Goal: Information Seeking & Learning: Learn about a topic

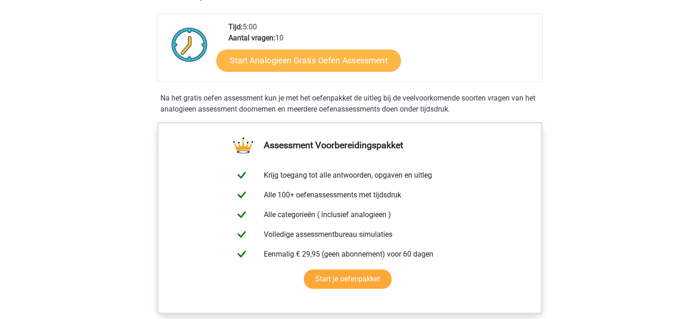
scroll to position [189, 0]
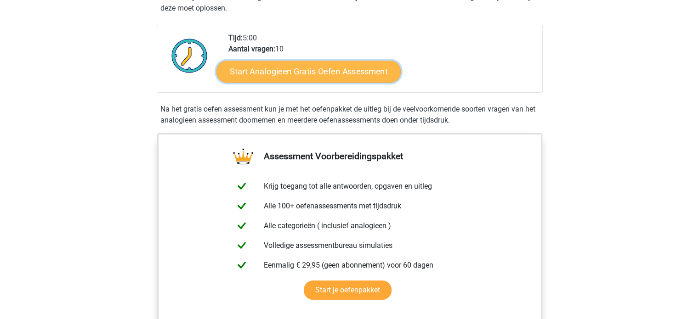
click at [350, 65] on link "Start Analogieen Gratis Oefen Assessment" at bounding box center [308, 71] width 184 height 22
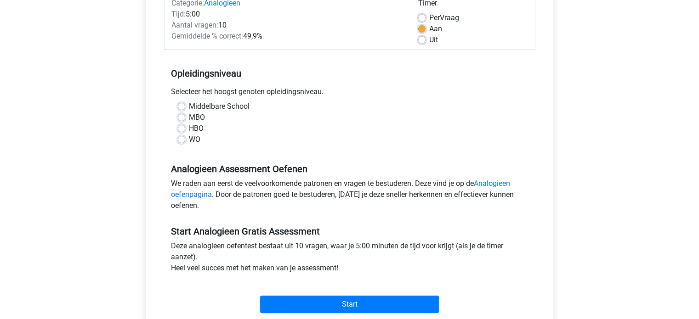
scroll to position [130, 0]
click at [187, 142] on div "WO" at bounding box center [350, 139] width 344 height 11
click at [189, 137] on label "WO" at bounding box center [194, 139] width 11 height 11
click at [180, 137] on input "WO" at bounding box center [181, 138] width 7 height 9
radio input "true"
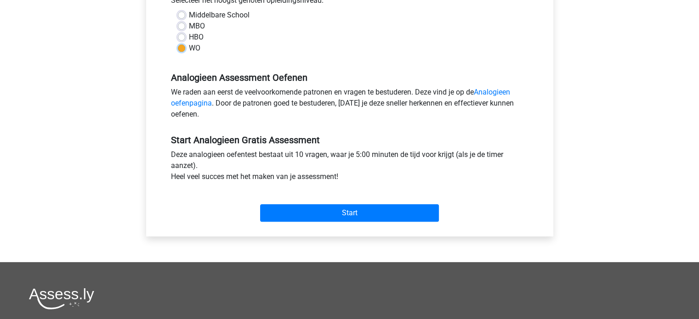
scroll to position [221, 0]
click at [357, 226] on div "Categorie: Analogieen Tijd: 5:00 Aantal vragen: 10 Gemiddelde % correct: 49,9% …" at bounding box center [349, 61] width 393 height 349
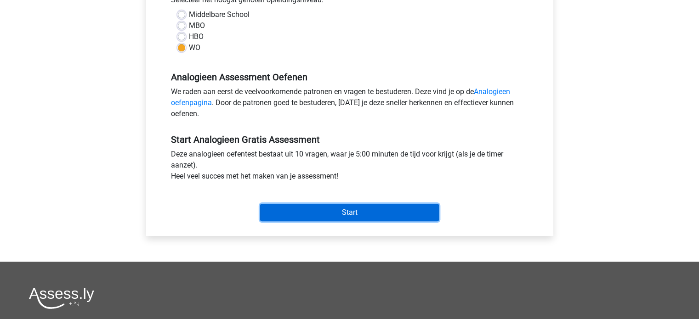
click at [366, 212] on input "Start" at bounding box center [349, 212] width 179 height 17
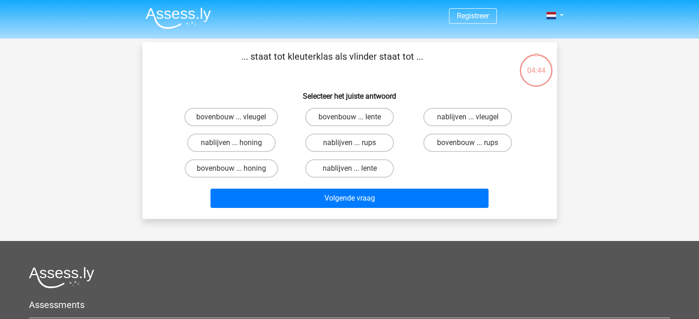
click at [471, 147] on input "bovenbouw ... rups" at bounding box center [471, 146] width 6 height 6
radio input "true"
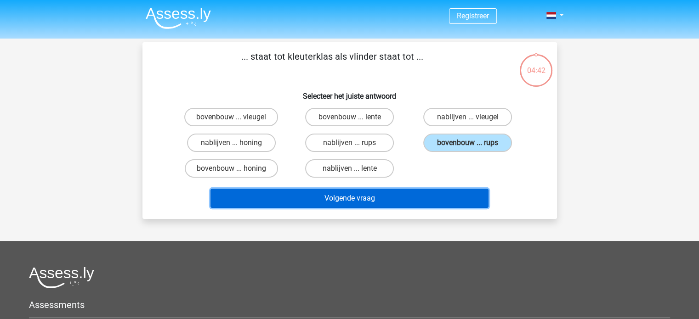
click at [399, 198] on button "Volgende vraag" at bounding box center [349, 198] width 278 height 19
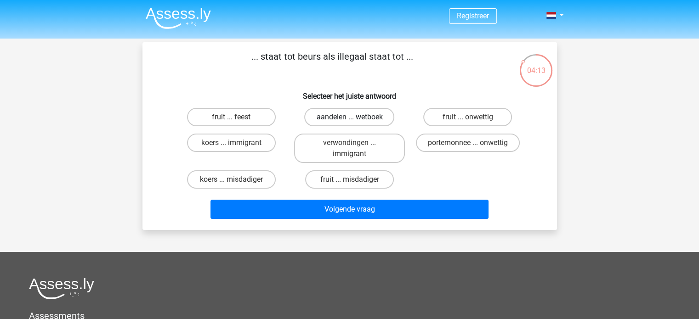
click at [370, 117] on label "aandelen ... wetboek" at bounding box center [349, 117] width 90 height 18
click at [355, 117] on input "aandelen ... wetboek" at bounding box center [352, 120] width 6 height 6
radio input "true"
click at [249, 121] on label "fruit ... feest" at bounding box center [231, 117] width 89 height 18
click at [237, 121] on input "fruit ... feest" at bounding box center [234, 120] width 6 height 6
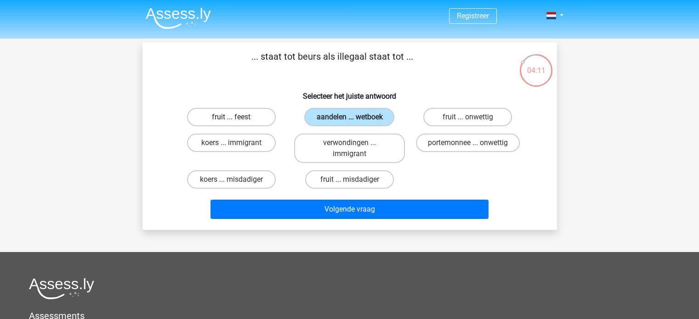
radio input "true"
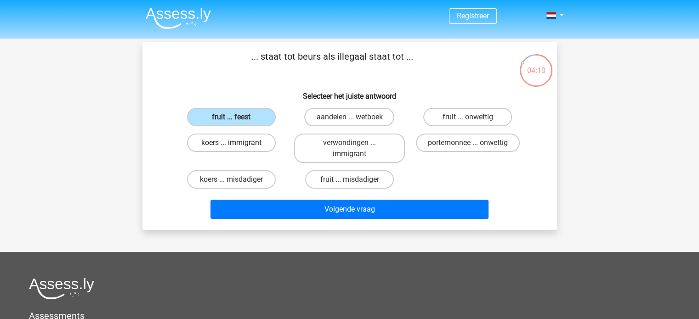
click at [255, 142] on label "koers ... immigrant" at bounding box center [231, 143] width 89 height 18
click at [237, 143] on input "koers ... immigrant" at bounding box center [234, 146] width 6 height 6
radio input "true"
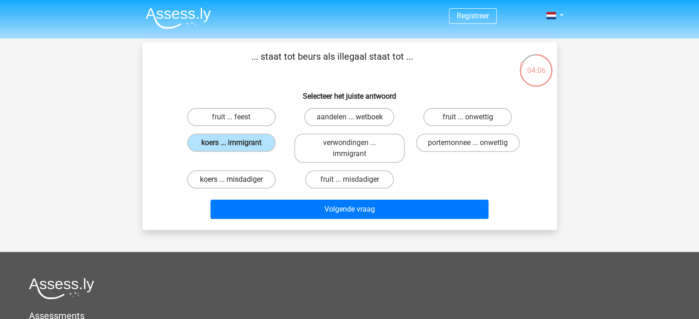
click at [256, 175] on label "koers ... misdadiger" at bounding box center [231, 179] width 89 height 18
click at [237, 180] on input "koers ... misdadiger" at bounding box center [234, 183] width 6 height 6
radio input "true"
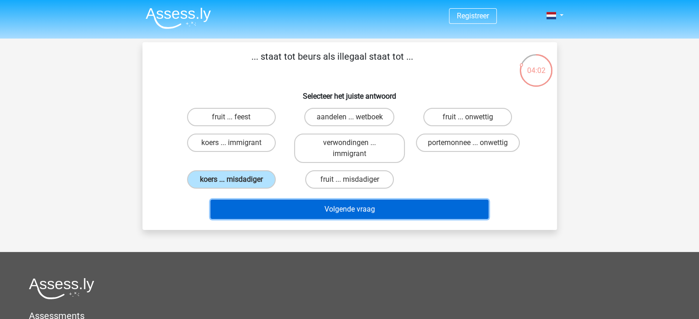
click at [316, 210] on button "Volgende vraag" at bounding box center [349, 209] width 278 height 19
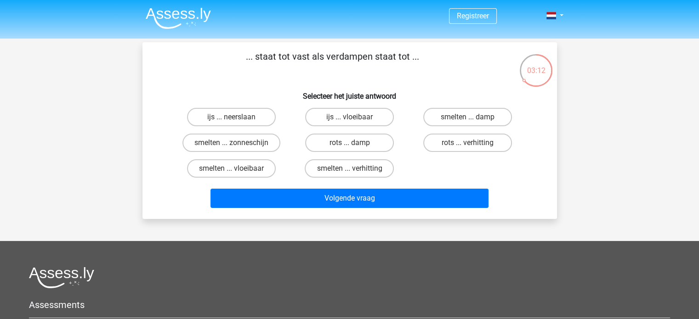
click at [235, 120] on input "ijs ... neerslaan" at bounding box center [234, 120] width 6 height 6
radio input "true"
click at [353, 120] on input "ijs ... vloeibaar" at bounding box center [352, 120] width 6 height 6
radio input "true"
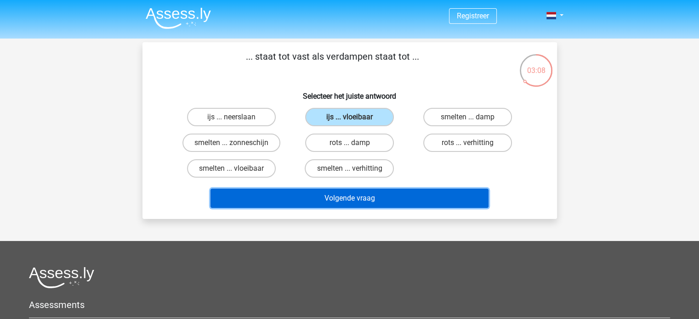
click at [352, 189] on button "Volgende vraag" at bounding box center [349, 198] width 278 height 19
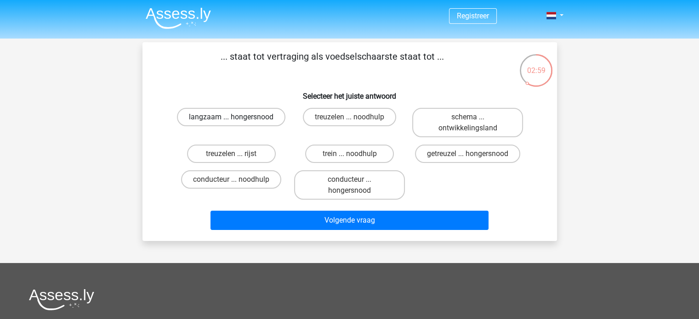
click at [244, 118] on label "langzaam ... hongersnood" at bounding box center [231, 117] width 108 height 18
click at [237, 118] on input "langzaam ... hongersnood" at bounding box center [234, 120] width 6 height 6
radio input "true"
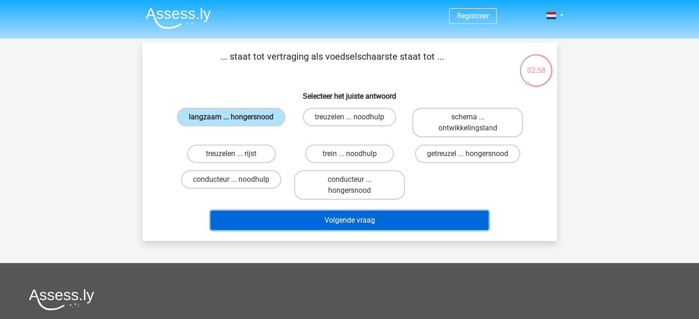
click at [373, 221] on button "Volgende vraag" at bounding box center [349, 220] width 278 height 19
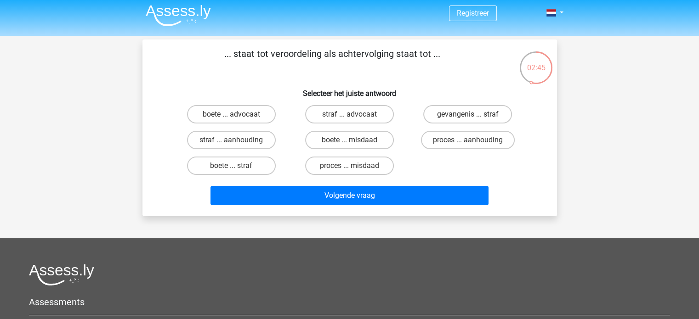
scroll to position [3, 0]
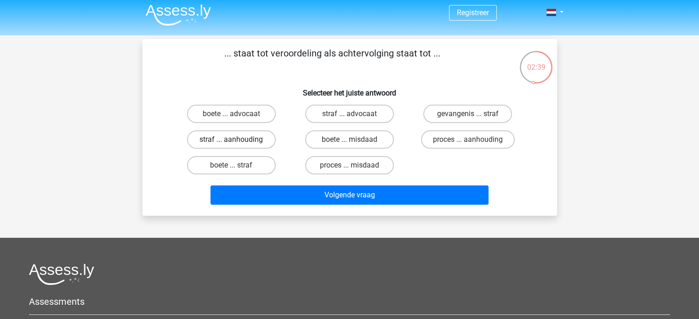
click at [258, 141] on label "straf ... aanhouding" at bounding box center [231, 139] width 89 height 18
click at [237, 141] on input "straf ... aanhouding" at bounding box center [234, 143] width 6 height 6
radio input "true"
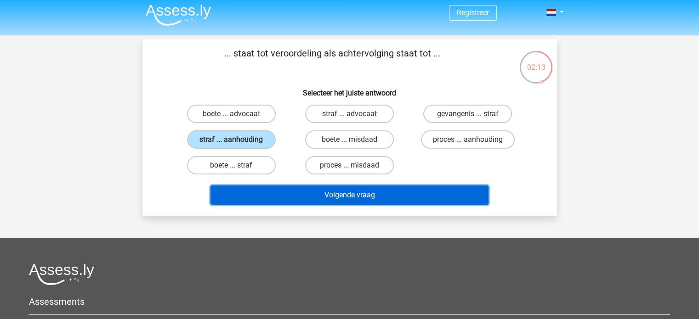
click at [352, 194] on button "Volgende vraag" at bounding box center [349, 195] width 278 height 19
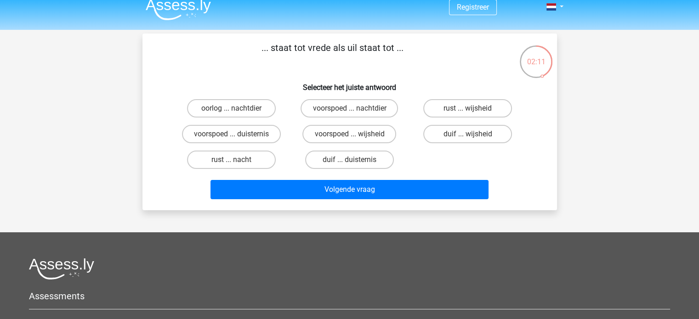
scroll to position [8, 0]
click at [471, 139] on input "duif ... wijsheid" at bounding box center [471, 138] width 6 height 6
radio input "true"
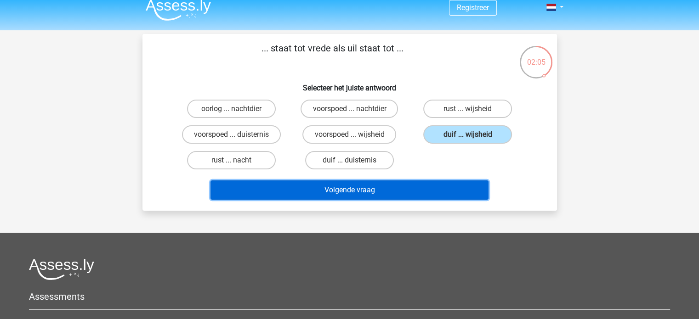
click at [402, 190] on button "Volgende vraag" at bounding box center [349, 190] width 278 height 19
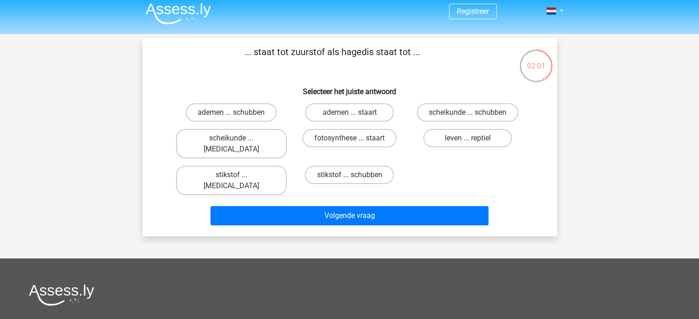
scroll to position [5, 0]
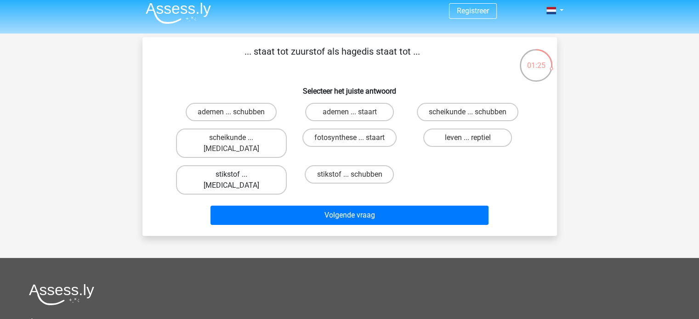
click at [223, 165] on label "stikstof ... krokodil" at bounding box center [231, 179] width 111 height 29
click at [231, 175] on input "stikstof ... krokodil" at bounding box center [234, 178] width 6 height 6
radio input "true"
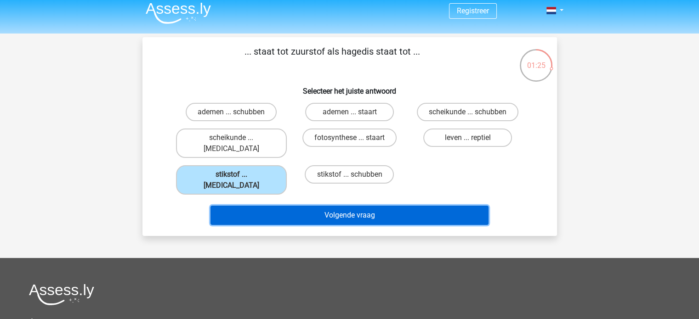
click at [269, 206] on button "Volgende vraag" at bounding box center [349, 215] width 278 height 19
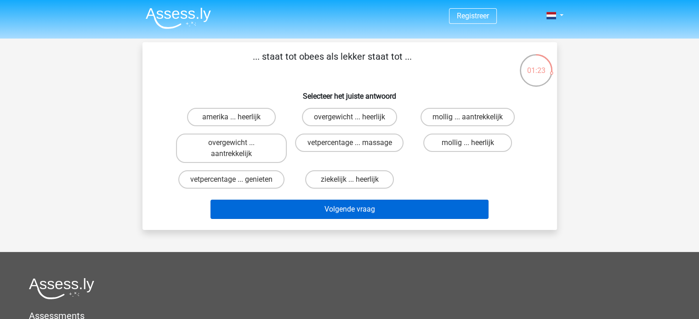
scroll to position [0, 0]
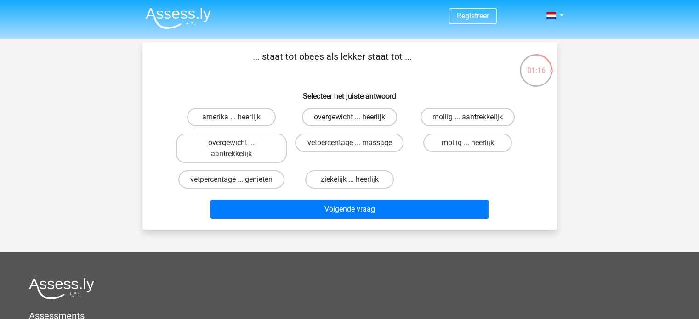
click at [369, 119] on label "overgewicht ... heerlijk" at bounding box center [349, 117] width 95 height 18
click at [355, 119] on input "overgewicht ... heerlijk" at bounding box center [352, 120] width 6 height 6
radio input "true"
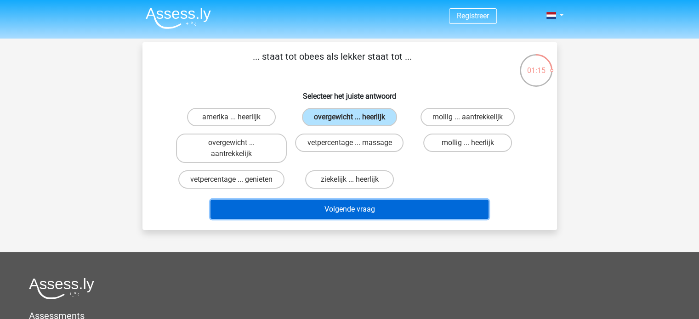
click at [361, 202] on button "Volgende vraag" at bounding box center [349, 209] width 278 height 19
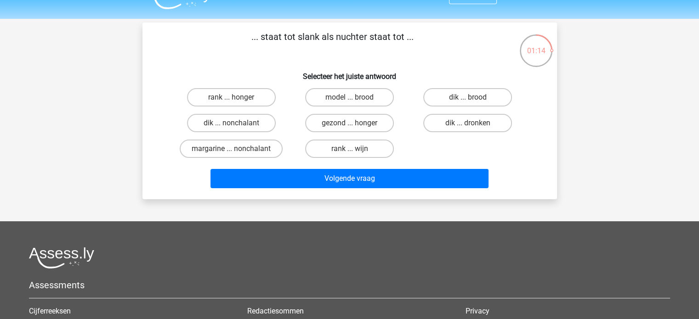
scroll to position [19, 0]
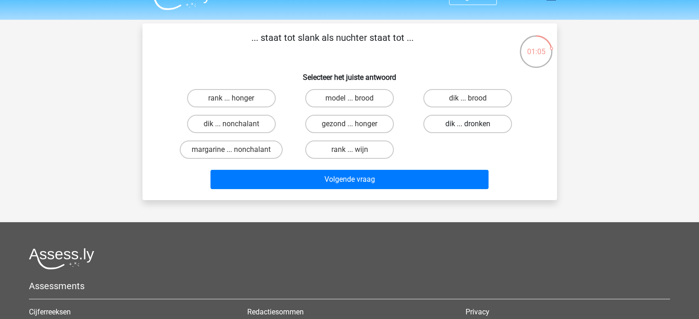
click at [462, 126] on label "dik ... dronken" at bounding box center [467, 124] width 89 height 18
click at [468, 126] on input "dik ... dronken" at bounding box center [471, 127] width 6 height 6
radio input "true"
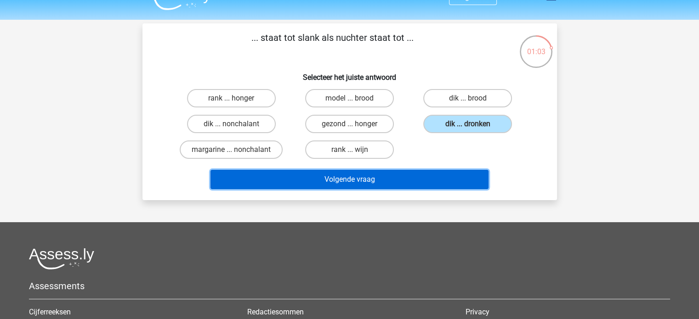
click at [393, 183] on button "Volgende vraag" at bounding box center [349, 179] width 278 height 19
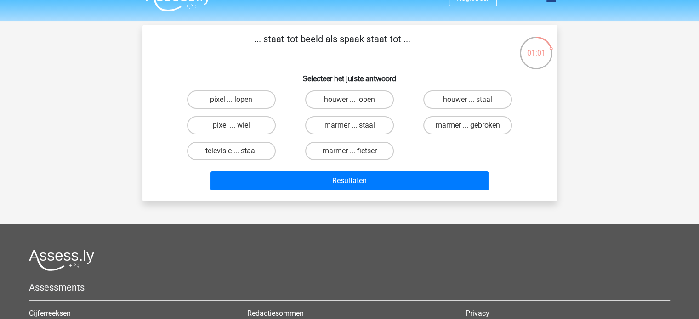
scroll to position [0, 0]
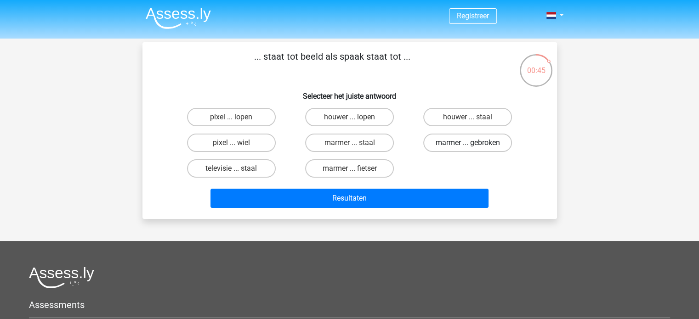
click at [457, 145] on label "marmer ... gebroken" at bounding box center [467, 143] width 89 height 18
click at [468, 145] on input "marmer ... gebroken" at bounding box center [471, 146] width 6 height 6
radio input "true"
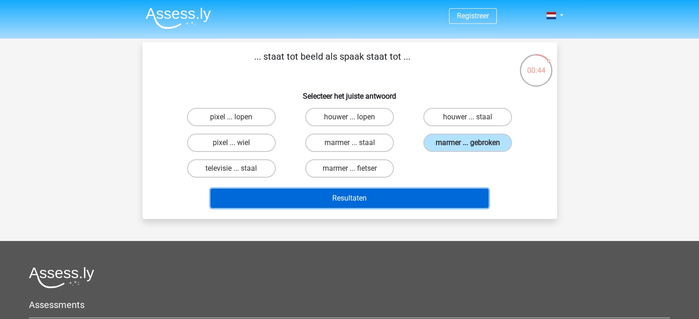
click at [381, 198] on button "Resultaten" at bounding box center [349, 198] width 278 height 19
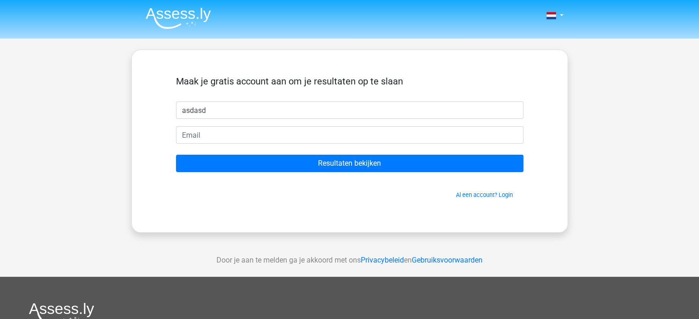
type input "asdasd"
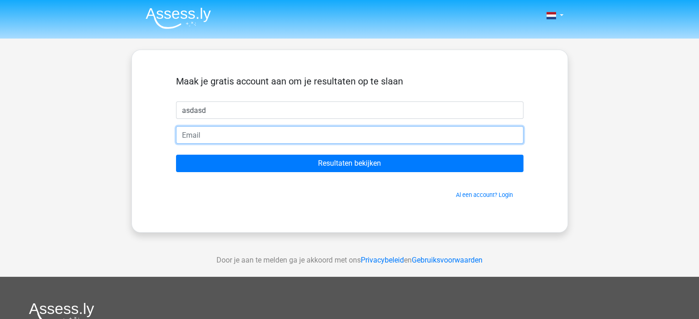
click at [290, 143] on input "email" at bounding box center [349, 134] width 347 height 17
paste input "Exclout1937@einrot.com"
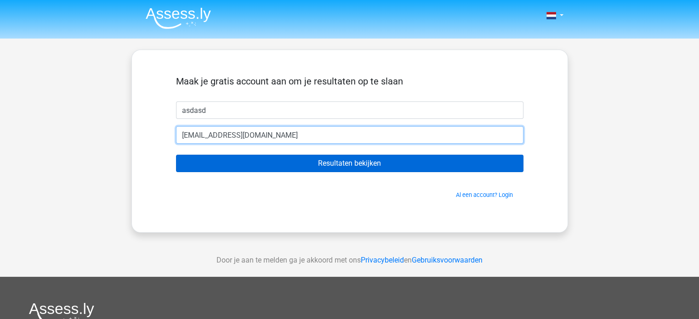
type input "Exclout1937@einrot.com"
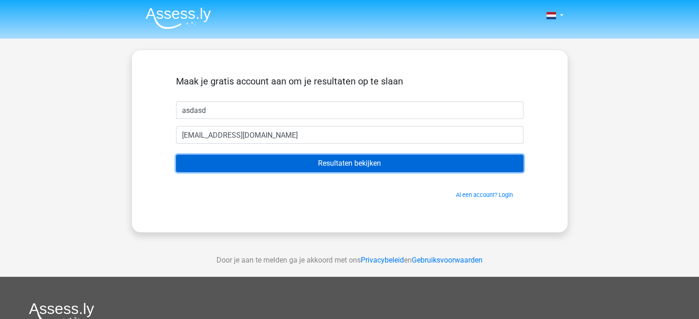
click at [288, 163] on input "Resultaten bekijken" at bounding box center [349, 163] width 347 height 17
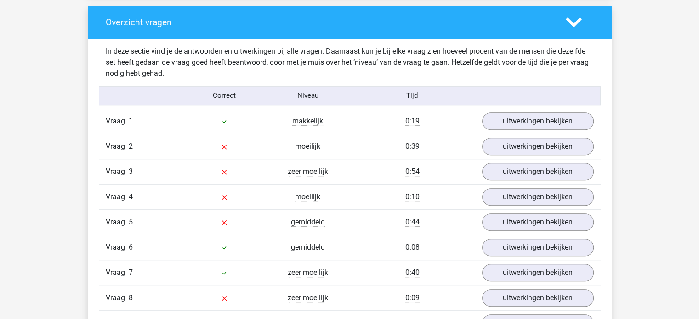
scroll to position [703, 0]
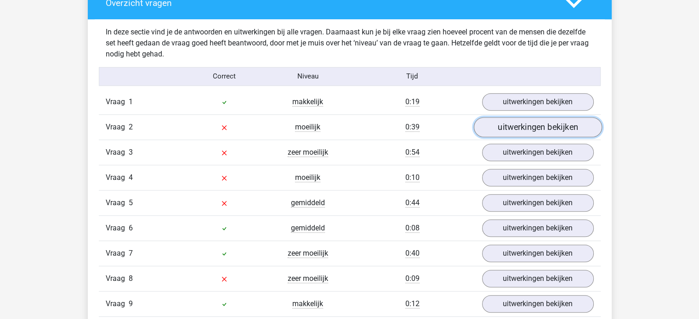
click at [513, 119] on link "uitwerkingen bekijken" at bounding box center [537, 127] width 128 height 20
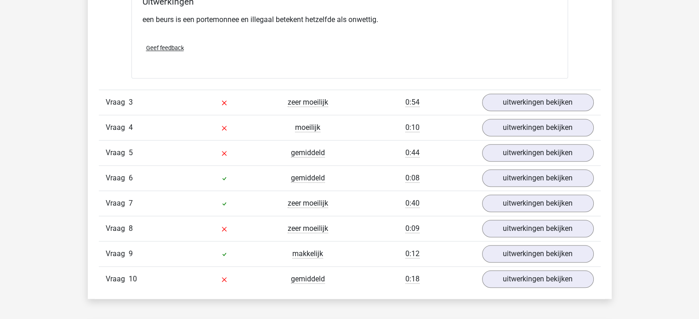
scroll to position [983, 0]
click at [521, 102] on link "uitwerkingen bekijken" at bounding box center [537, 102] width 128 height 20
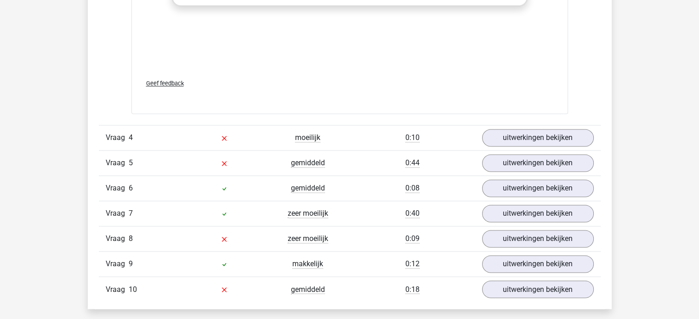
scroll to position [1460, 0]
click at [498, 131] on link "uitwerkingen bekijken" at bounding box center [537, 137] width 128 height 20
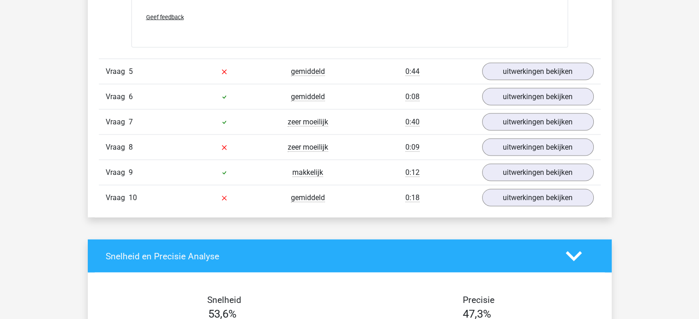
scroll to position [1793, 0]
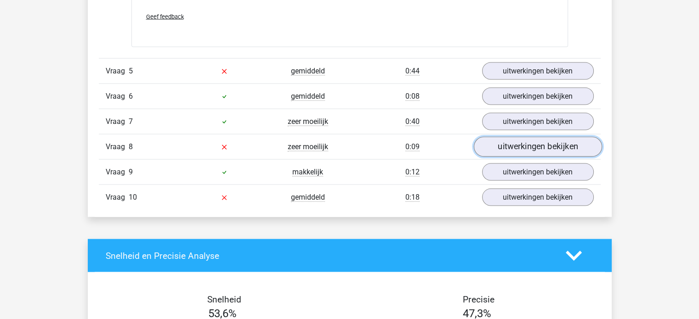
click at [521, 147] on link "uitwerkingen bekijken" at bounding box center [537, 147] width 128 height 20
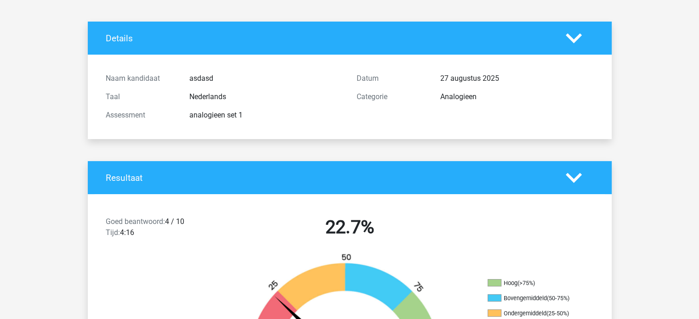
scroll to position [0, 0]
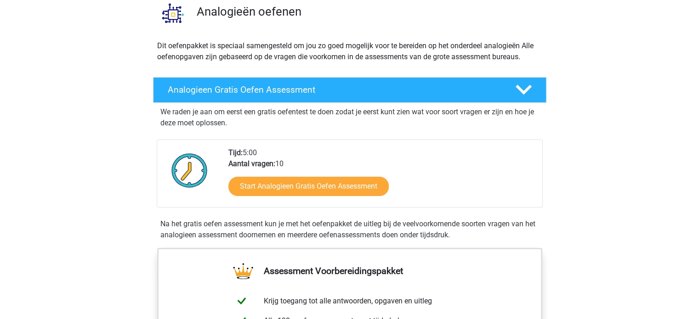
scroll to position [73, 0]
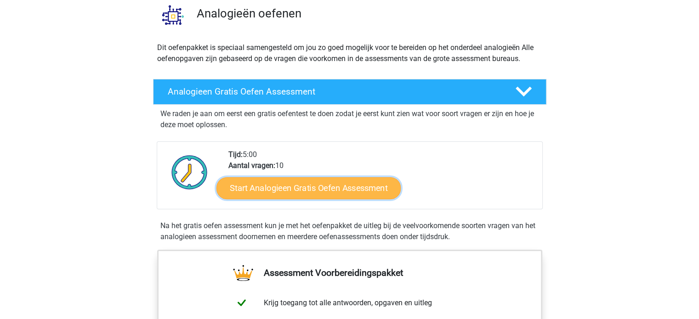
click at [317, 187] on link "Start Analogieen Gratis Oefen Assessment" at bounding box center [308, 188] width 184 height 22
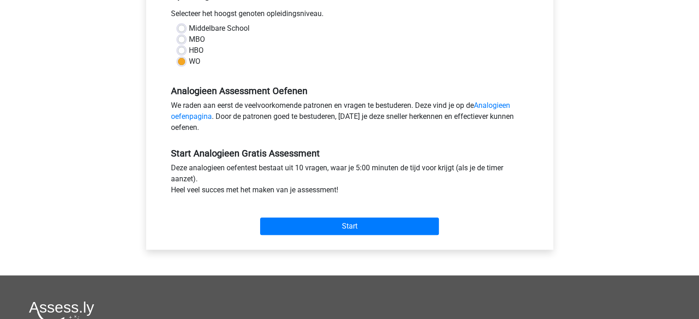
scroll to position [208, 0]
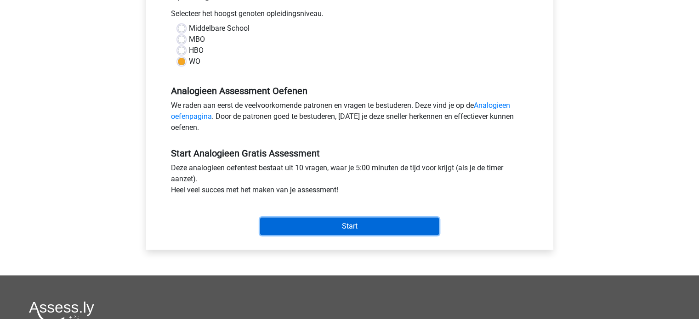
click at [364, 223] on input "Start" at bounding box center [349, 226] width 179 height 17
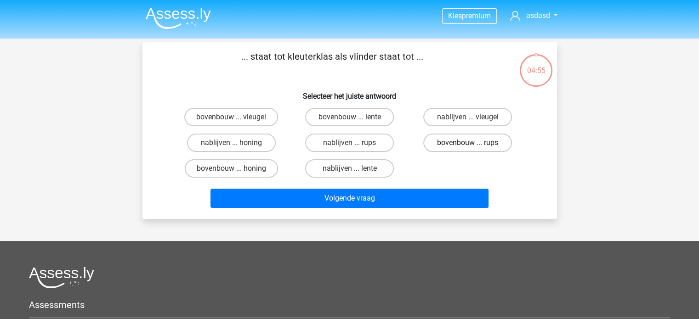
click at [459, 141] on label "bovenbouw ... rups" at bounding box center [467, 143] width 89 height 18
click at [468, 143] on input "bovenbouw ... rups" at bounding box center [471, 146] width 6 height 6
radio input "true"
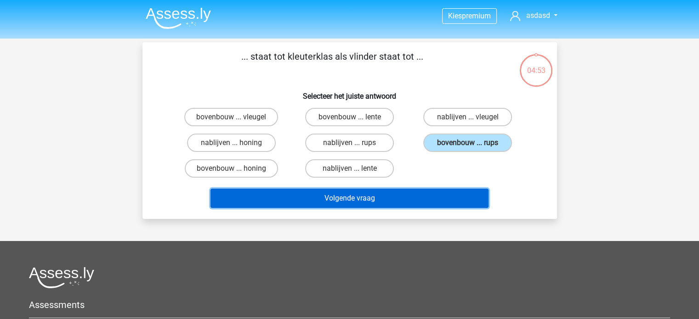
click at [368, 201] on button "Volgende vraag" at bounding box center [349, 198] width 278 height 19
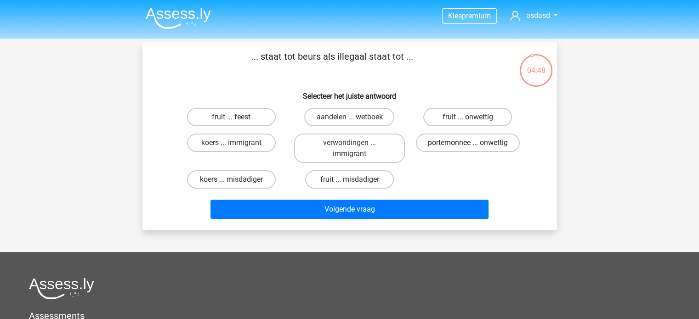
click at [465, 146] on label "portemonnee ... onwettig" at bounding box center [468, 143] width 104 height 18
click at [468, 146] on input "portemonnee ... onwettig" at bounding box center [471, 146] width 6 height 6
radio input "true"
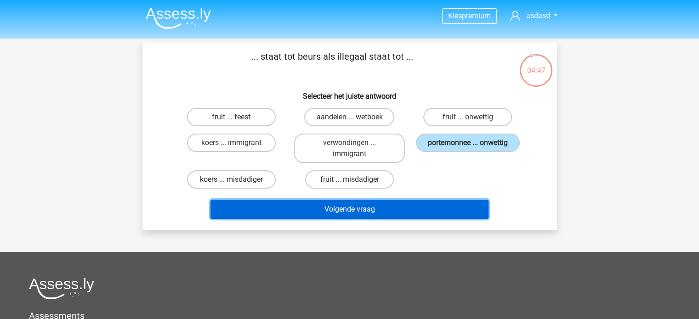
click at [386, 200] on button "Volgende vraag" at bounding box center [349, 209] width 278 height 19
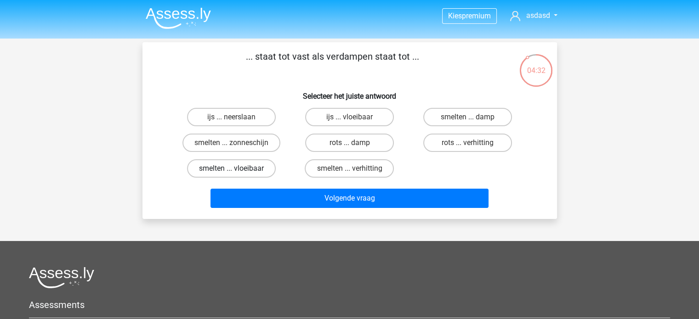
click at [246, 173] on label "smelten ... vloeibaar" at bounding box center [231, 168] width 89 height 18
click at [237, 173] on input "smelten ... vloeibaar" at bounding box center [234, 172] width 6 height 6
radio input "true"
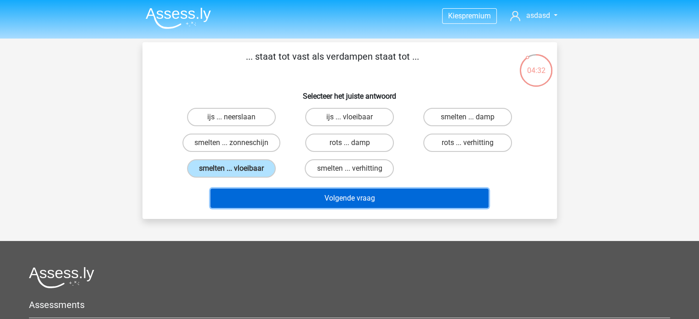
click at [298, 200] on button "Volgende vraag" at bounding box center [349, 198] width 278 height 19
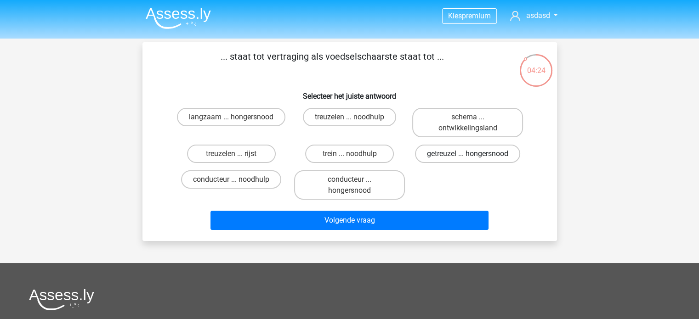
click at [452, 155] on label "getreuzel ... hongersnood" at bounding box center [467, 154] width 105 height 18
click at [468, 155] on input "getreuzel ... hongersnood" at bounding box center [471, 157] width 6 height 6
radio input "true"
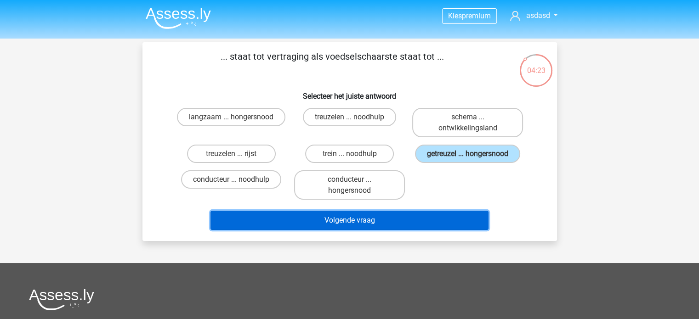
click at [367, 224] on button "Volgende vraag" at bounding box center [349, 220] width 278 height 19
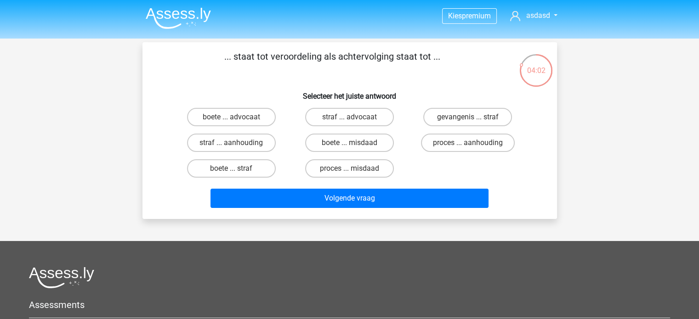
click at [471, 144] on input "proces ... aanhouding" at bounding box center [471, 146] width 6 height 6
radio input "true"
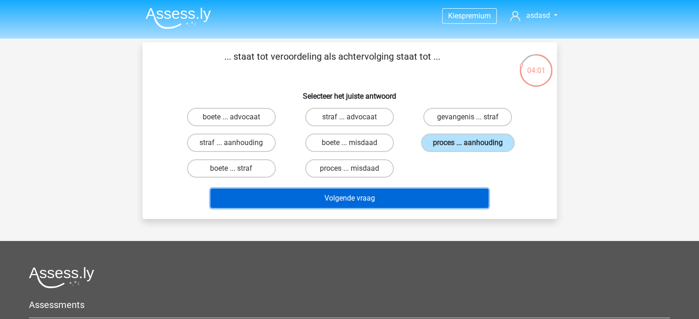
click at [364, 200] on button "Volgende vraag" at bounding box center [349, 198] width 278 height 19
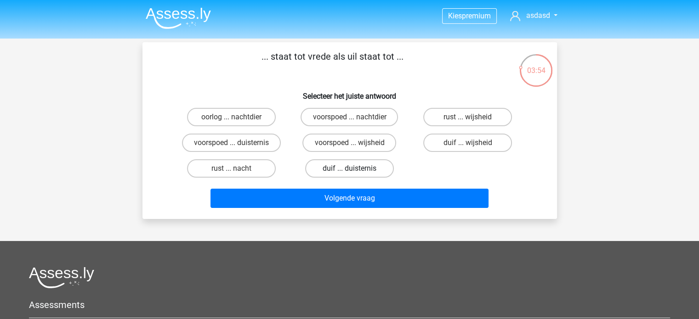
click at [369, 170] on label "duif ... duisternis" at bounding box center [349, 168] width 89 height 18
click at [355, 170] on input "duif ... duisternis" at bounding box center [352, 172] width 6 height 6
radio input "true"
click at [452, 137] on label "duif ... wijsheid" at bounding box center [467, 143] width 89 height 18
click at [468, 143] on input "duif ... wijsheid" at bounding box center [471, 146] width 6 height 6
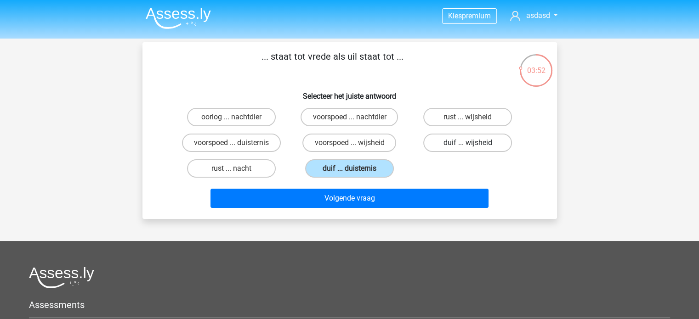
radio input "true"
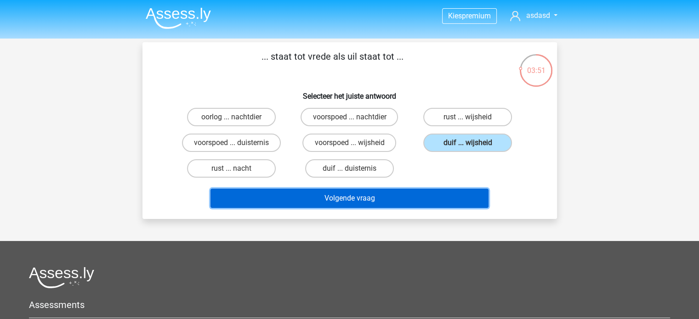
click at [368, 195] on button "Volgende vraag" at bounding box center [349, 198] width 278 height 19
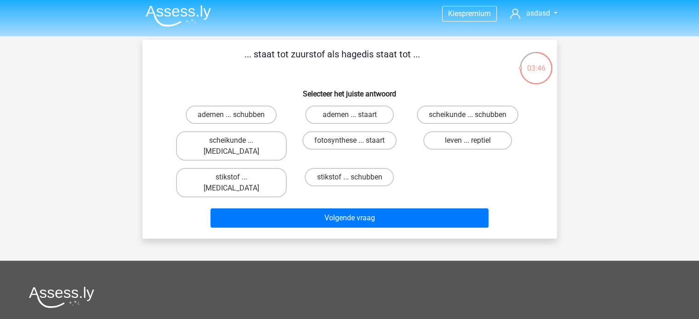
scroll to position [2, 0]
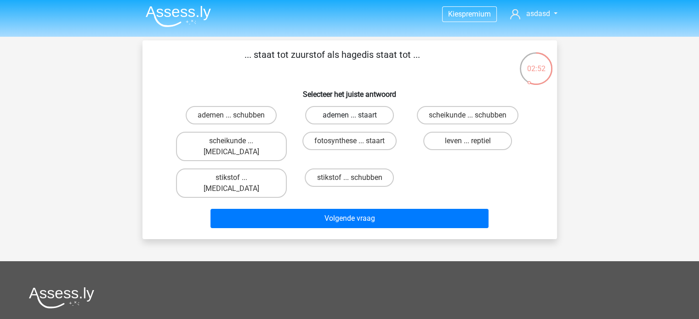
click at [373, 115] on label "ademen ... staart" at bounding box center [349, 115] width 89 height 18
click at [355, 115] on input "ademen ... staart" at bounding box center [352, 118] width 6 height 6
radio input "true"
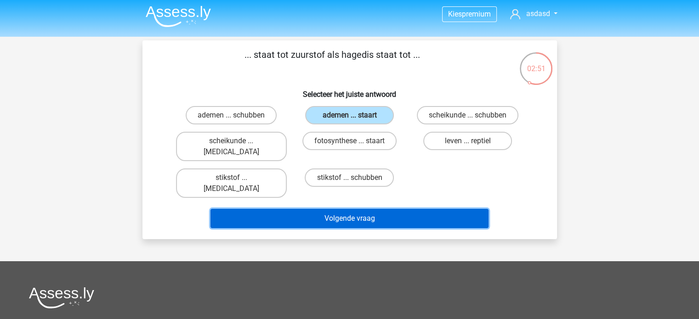
click at [375, 209] on button "Volgende vraag" at bounding box center [349, 218] width 278 height 19
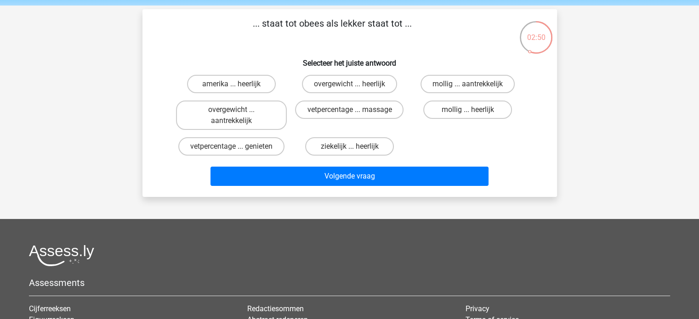
scroll to position [9, 0]
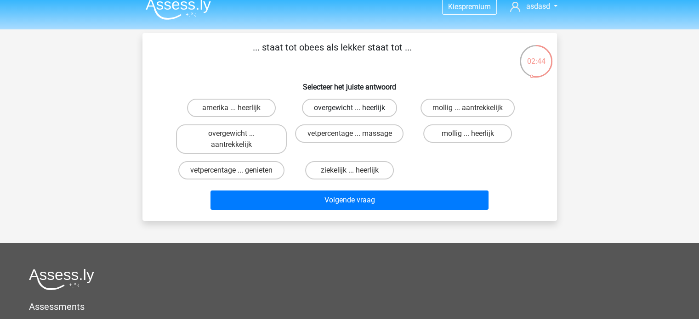
click at [361, 110] on label "overgewicht ... heerlijk" at bounding box center [349, 108] width 95 height 18
click at [355, 110] on input "overgewicht ... heerlijk" at bounding box center [352, 111] width 6 height 6
radio input "true"
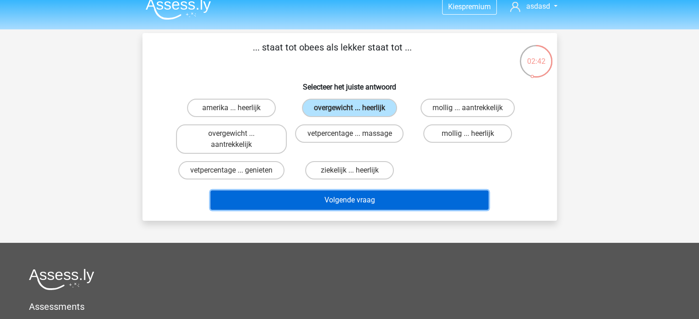
click at [353, 197] on button "Volgende vraag" at bounding box center [349, 200] width 278 height 19
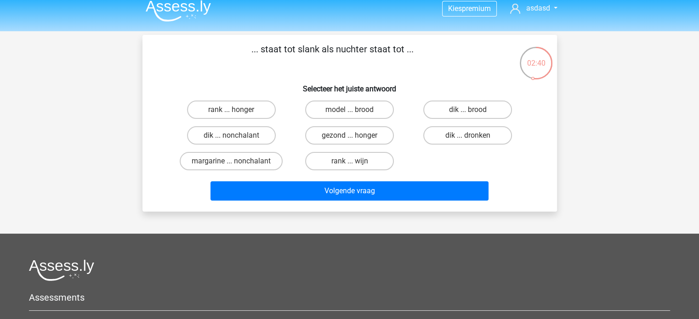
scroll to position [0, 0]
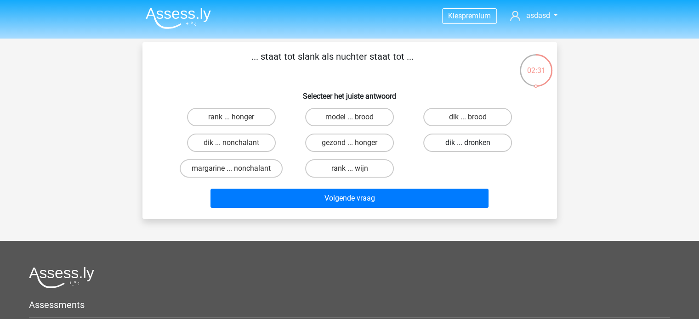
click at [440, 142] on label "dik ... dronken" at bounding box center [467, 143] width 89 height 18
click at [468, 143] on input "dik ... dronken" at bounding box center [471, 146] width 6 height 6
radio input "true"
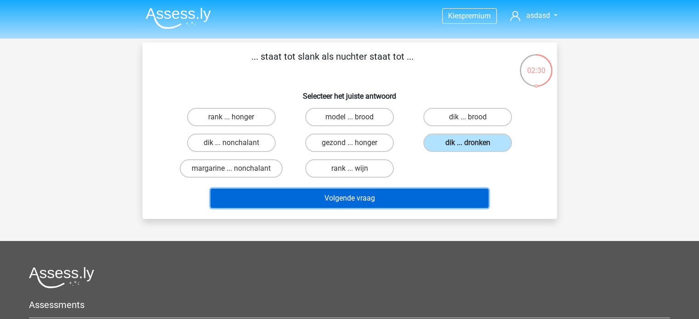
click at [374, 201] on button "Volgende vraag" at bounding box center [349, 198] width 278 height 19
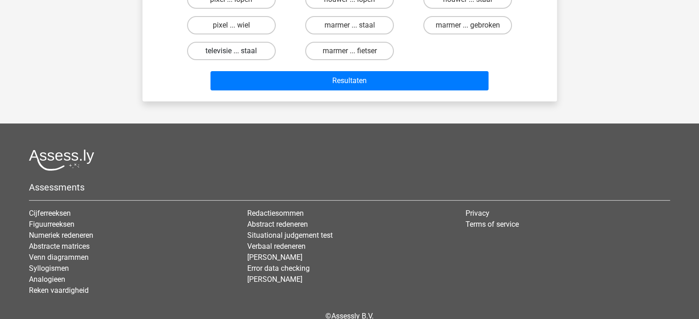
scroll to position [163, 0]
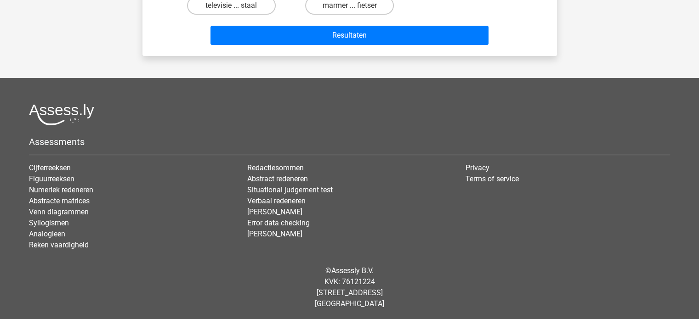
click at [20, 195] on footer "Assessments Cijferreeksen Figuurreeksen Numeriek redeneren Abstracte matrices V…" at bounding box center [349, 199] width 699 height 243
click at [20, 208] on footer "Assessments Cijferreeksen Figuurreeksen Numeriek redeneren Abstracte matrices V…" at bounding box center [349, 199] width 699 height 243
click at [16, 236] on footer "Assessments Cijferreeksen Figuurreeksen Numeriek redeneren Abstracte matrices V…" at bounding box center [349, 199] width 699 height 243
click at [11, 269] on footer "Assessments Cijferreeksen Figuurreeksen Numeriek redeneren Abstracte matrices V…" at bounding box center [349, 199] width 699 height 243
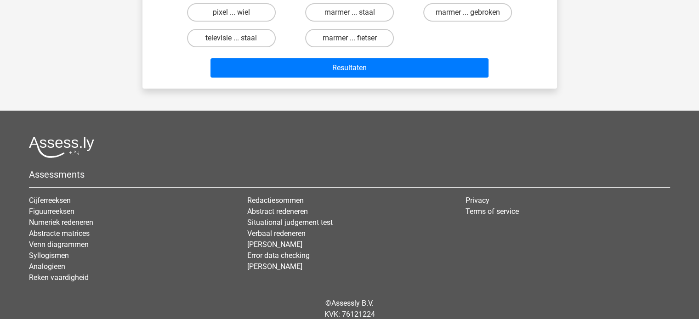
scroll to position [0, 0]
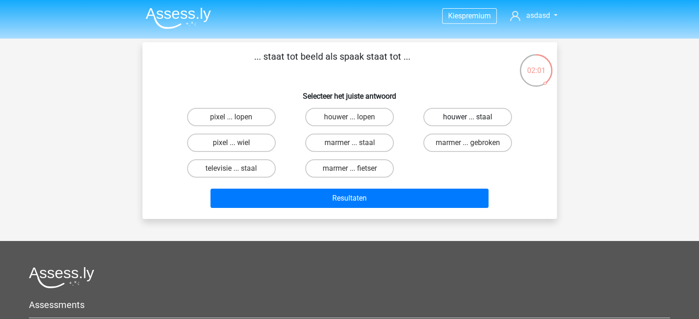
click at [460, 123] on label "houwer ... staal" at bounding box center [467, 117] width 89 height 18
click at [468, 123] on input "houwer ... staal" at bounding box center [471, 120] width 6 height 6
radio input "true"
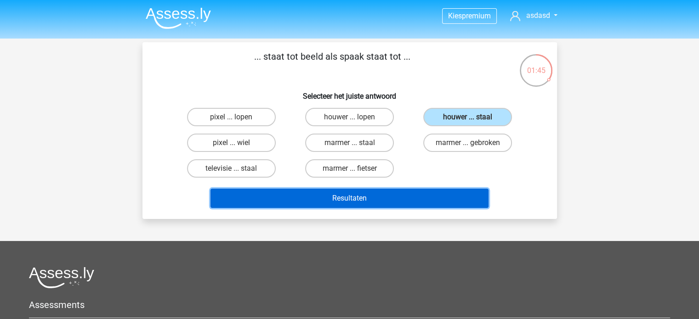
click at [410, 193] on button "Resultaten" at bounding box center [349, 198] width 278 height 19
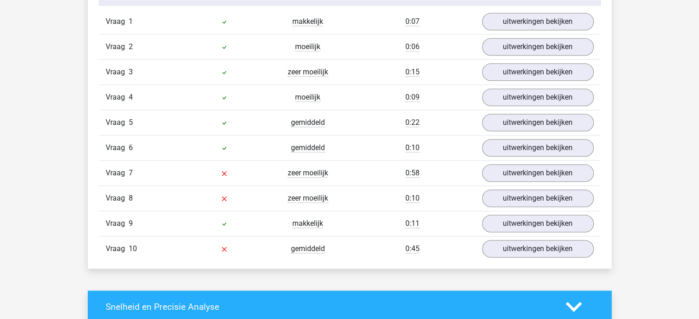
scroll to position [783, 0]
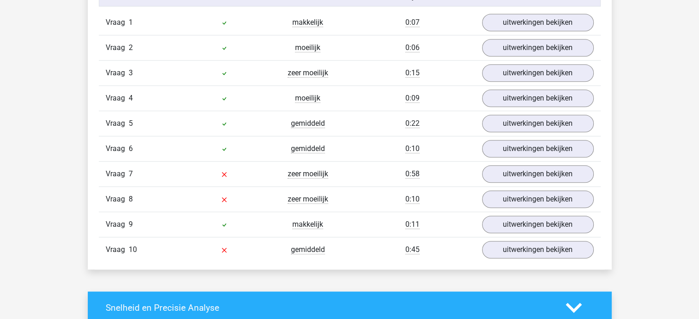
click at [341, 169] on div "zeer moeilijk" at bounding box center [308, 174] width 84 height 11
click at [232, 174] on div at bounding box center [224, 174] width 84 height 11
click at [517, 178] on link "uitwerkingen bekijken" at bounding box center [537, 174] width 128 height 20
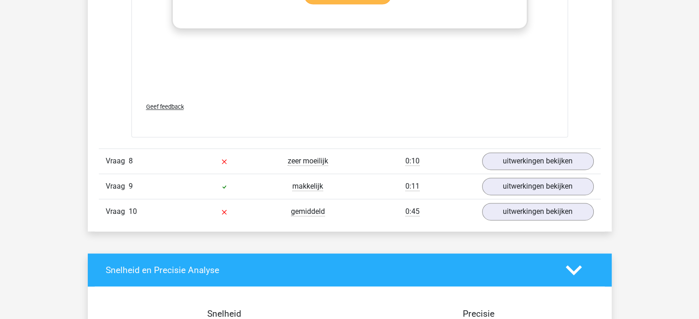
scroll to position [1308, 0]
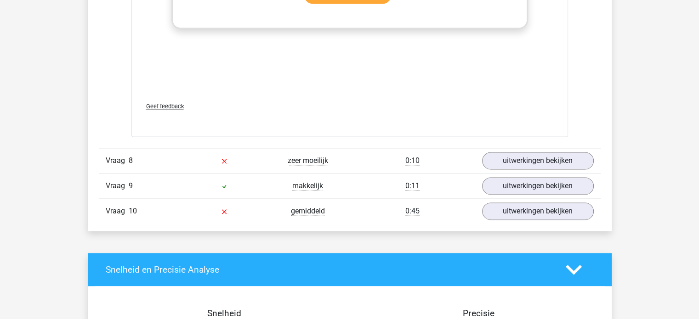
click at [352, 158] on div "0:10" at bounding box center [412, 160] width 125 height 11
click at [503, 158] on link "uitwerkingen bekijken" at bounding box center [537, 161] width 128 height 20
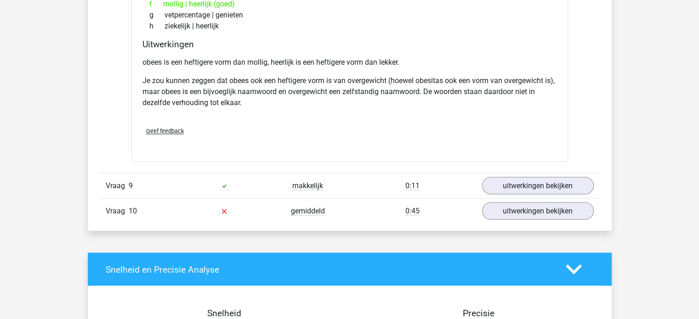
scroll to position [1590, 0]
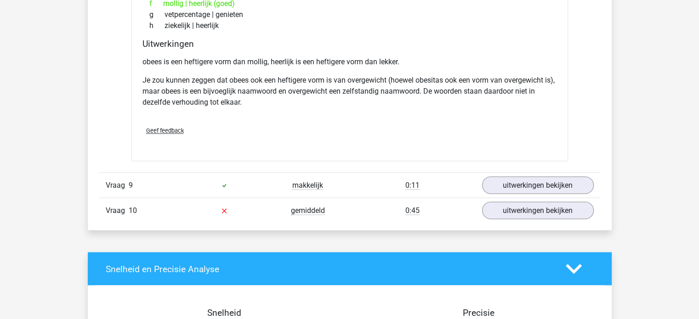
click at [355, 212] on div "0:45" at bounding box center [412, 210] width 125 height 11
click at [491, 211] on link "uitwerkingen bekijken" at bounding box center [537, 210] width 128 height 20
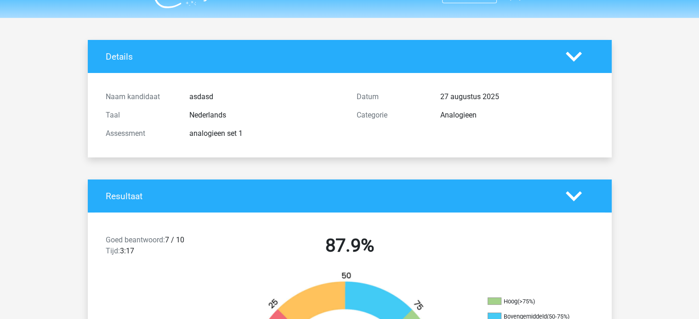
scroll to position [0, 0]
